Goal: Task Accomplishment & Management: Manage account settings

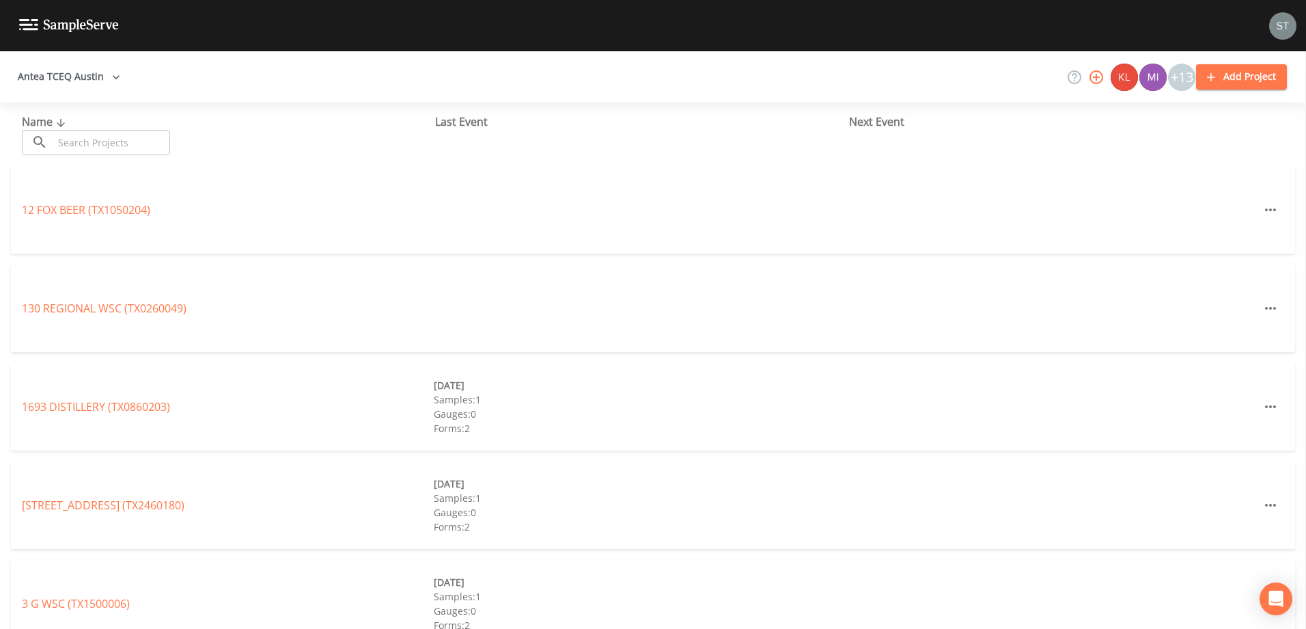
click at [70, 68] on button "Antea TCEQ Austin" at bounding box center [68, 76] width 113 height 25
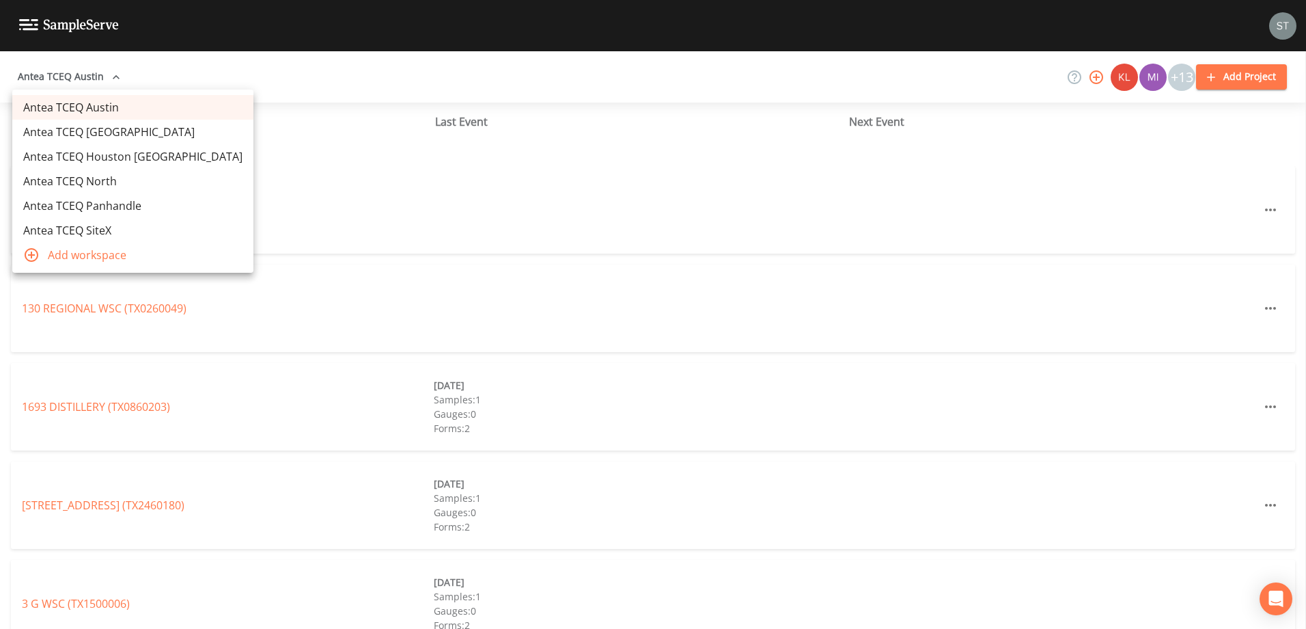
click at [116, 101] on link "Antea TCEQ Austin" at bounding box center [132, 107] width 241 height 25
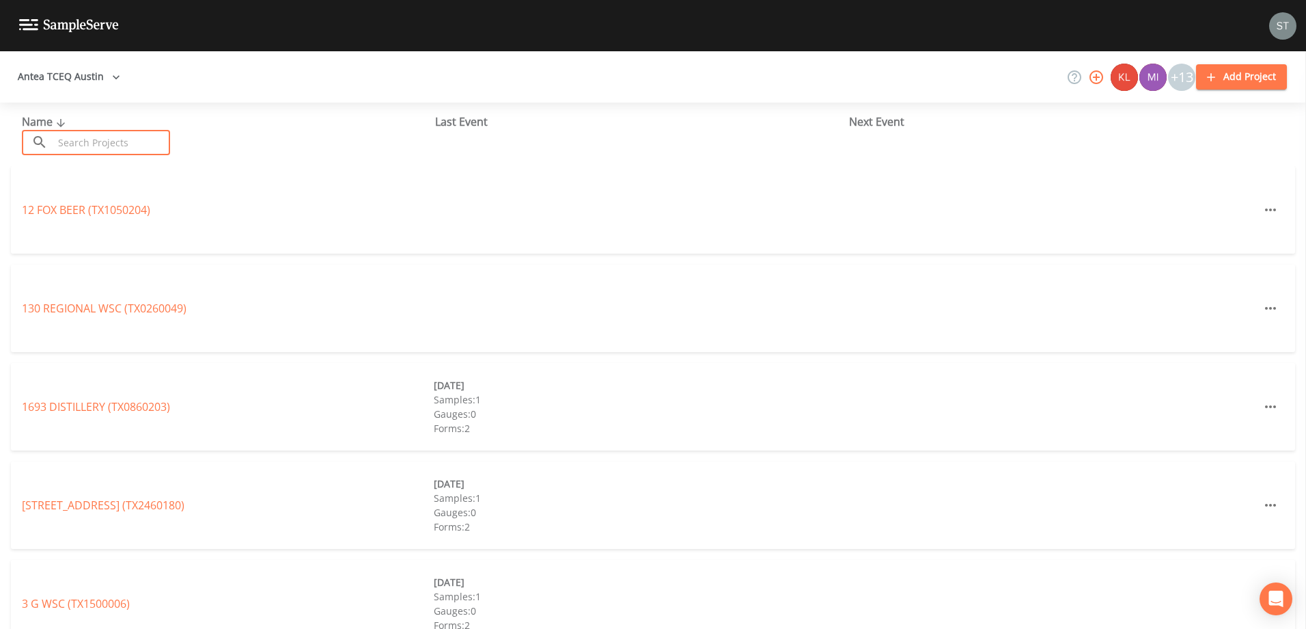
click at [115, 145] on input "text" at bounding box center [111, 142] width 117 height 25
paste input "TX0860191"
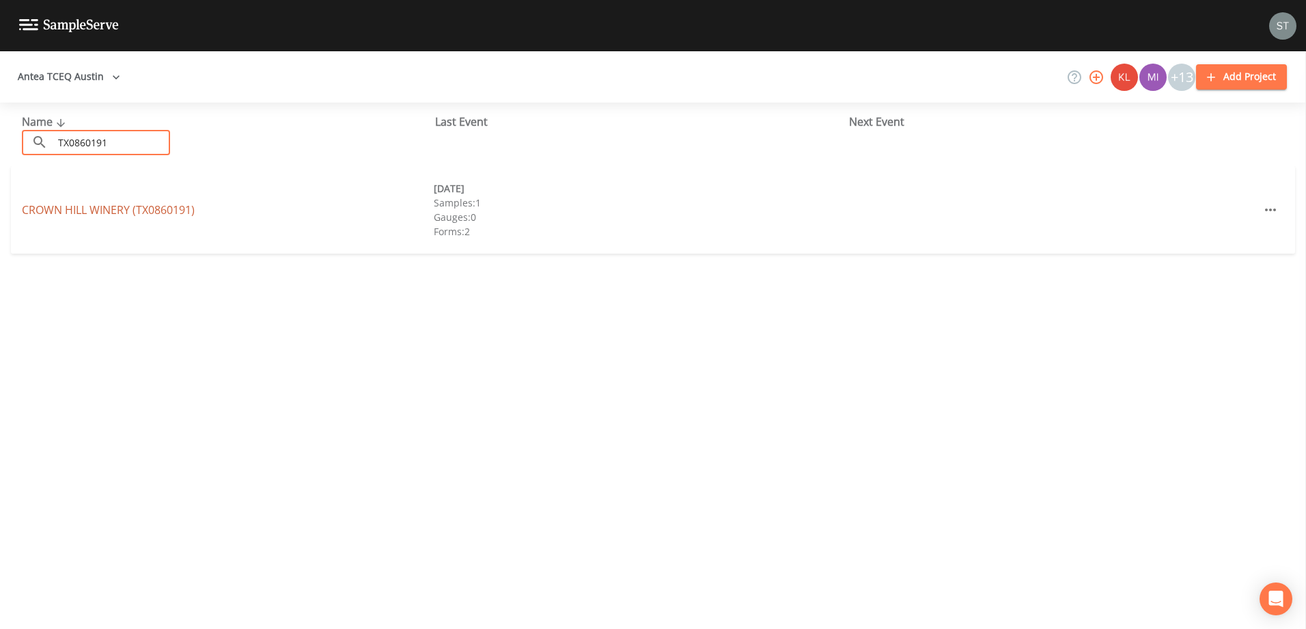
type input "TX0860191"
click at [124, 215] on link "CROWN HILL WINERY (TX0860191)" at bounding box center [108, 209] width 173 height 15
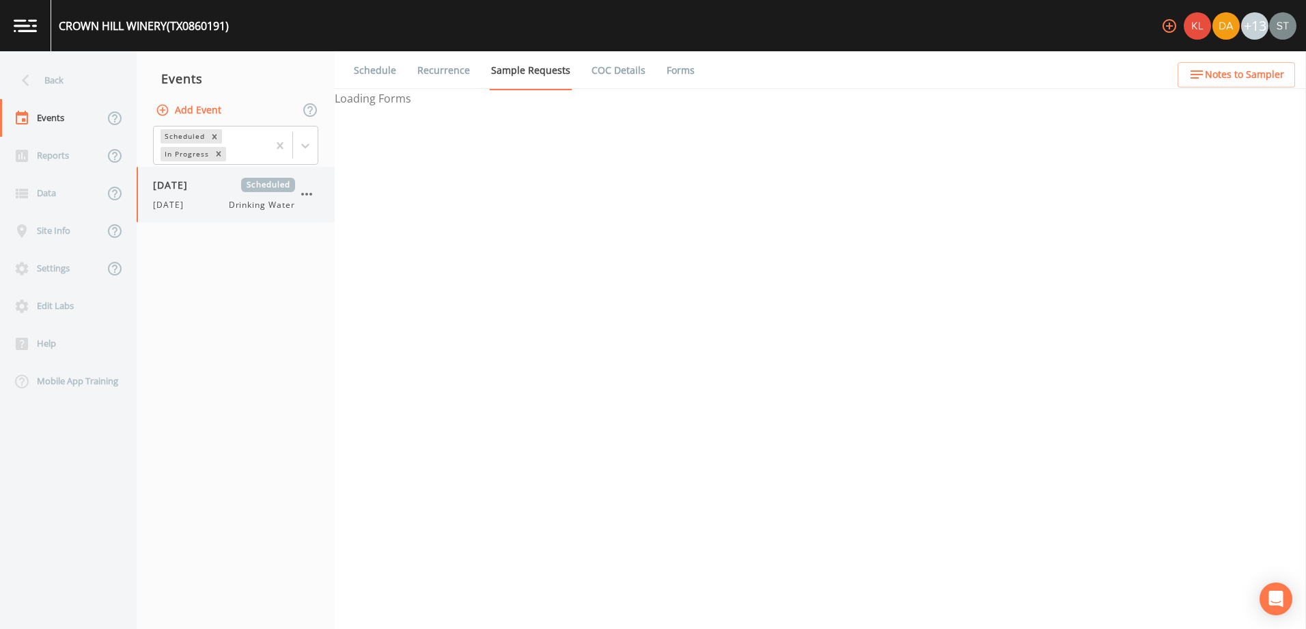
click at [160, 202] on span "7/29/25" at bounding box center [172, 205] width 39 height 12
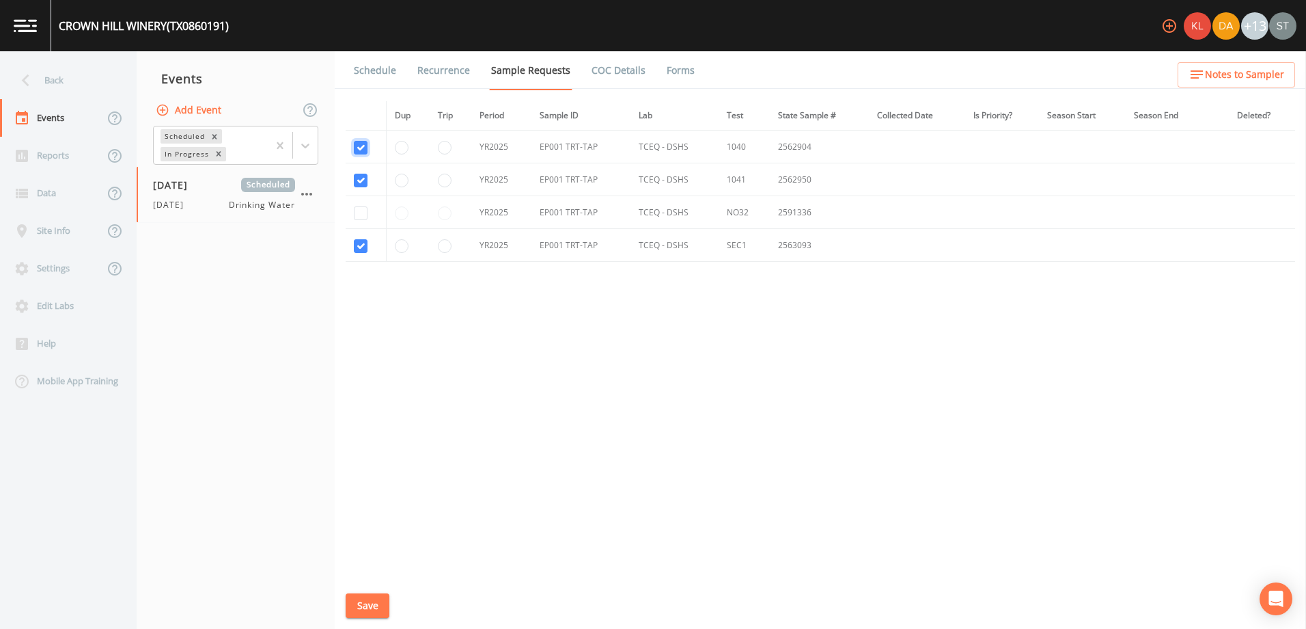
click at [355, 145] on input "checkbox" at bounding box center [361, 148] width 14 height 14
checkbox input "false"
click at [359, 176] on input "checkbox" at bounding box center [361, 181] width 14 height 14
checkbox input "false"
click at [359, 212] on input "checkbox" at bounding box center [361, 213] width 14 height 14
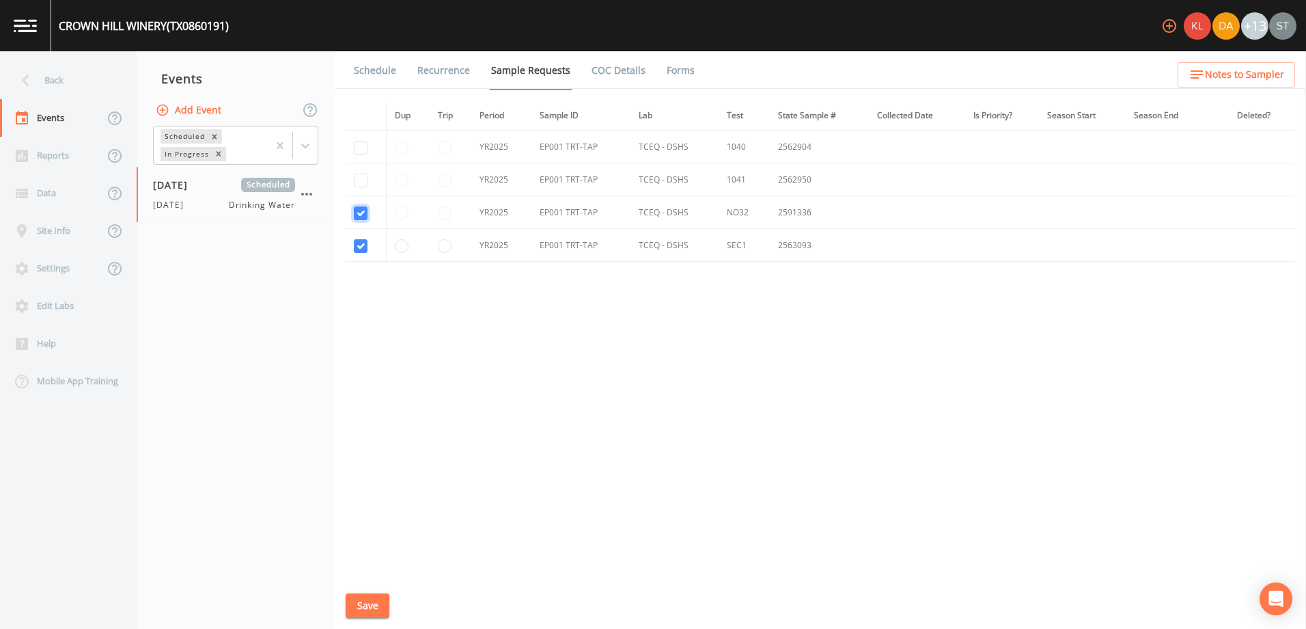
checkbox input "true"
click at [369, 603] on button "Save" at bounding box center [368, 605] width 44 height 25
